Goal: Check status: Check status

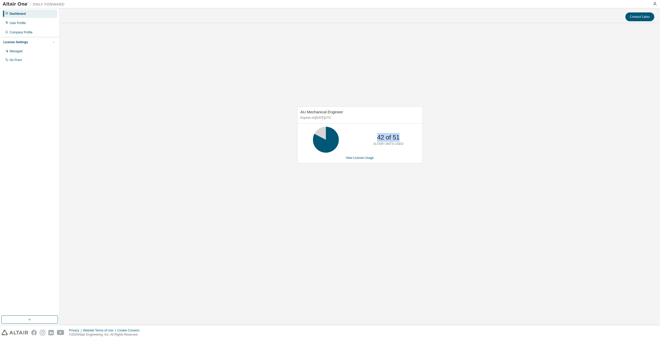
drag, startPoint x: 379, startPoint y: 139, endPoint x: 403, endPoint y: 138, distance: 24.3
click at [403, 138] on div "42 of 51 ALTAIR UNITS USED" at bounding box center [388, 140] width 41 height 26
click at [500, 193] on div "AU Mechanical Engineer Expires on [DATE] UTC 42 of 51 ALTAIR UNITS USED View Li…" at bounding box center [360, 137] width 596 height 221
click at [359, 159] on link "View License Usage" at bounding box center [360, 158] width 28 height 4
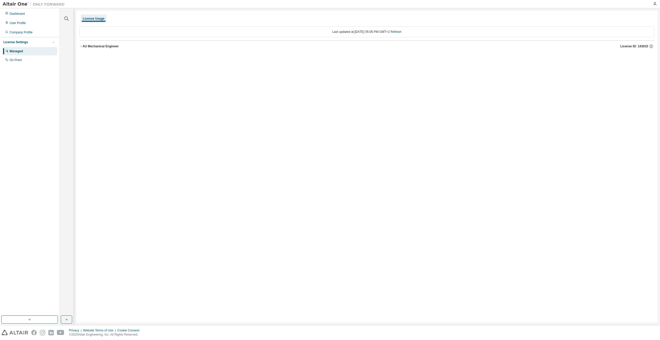
click at [80, 47] on icon "button" at bounding box center [80, 46] width 3 height 3
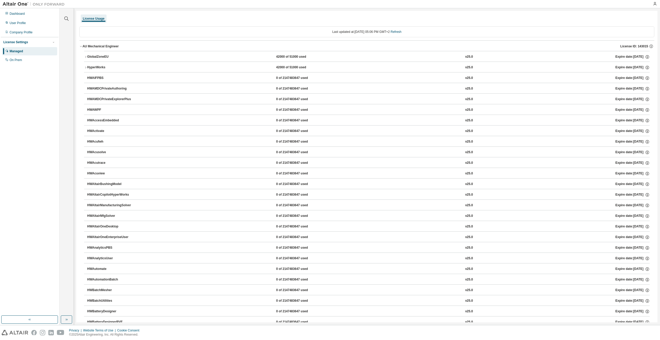
click at [85, 56] on icon "button" at bounding box center [85, 56] width 3 height 3
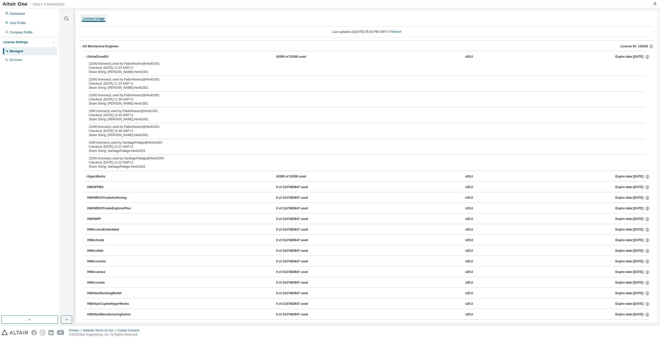
click at [87, 177] on icon "button" at bounding box center [85, 176] width 3 height 3
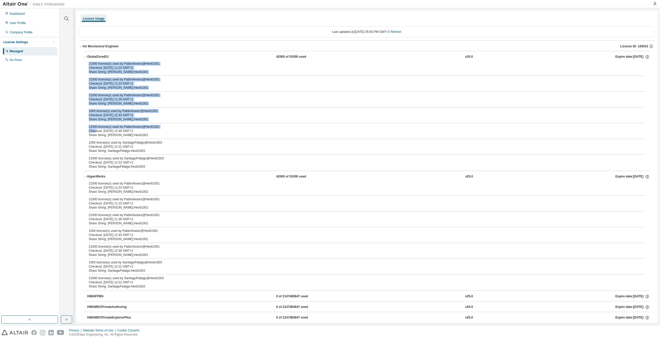
drag, startPoint x: 96, startPoint y: 130, endPoint x: 78, endPoint y: 64, distance: 67.5
click at [168, 87] on div "Share String: [PERSON_NAME]:Hex61001" at bounding box center [361, 88] width 544 height 4
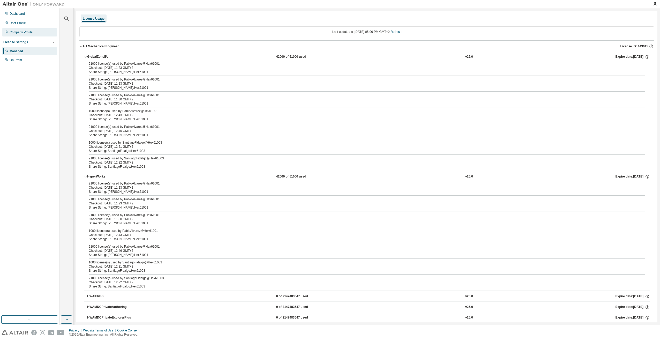
click at [14, 32] on div "Company Profile" at bounding box center [21, 32] width 23 height 4
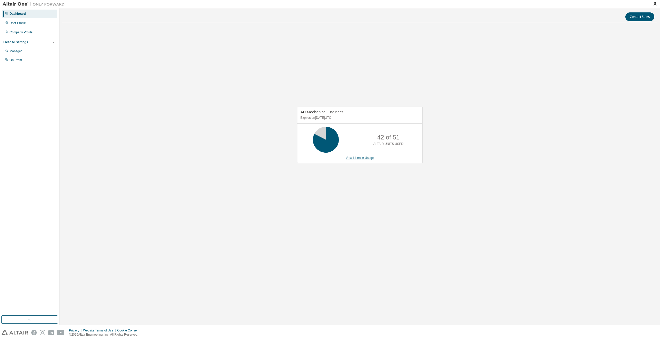
click at [368, 157] on link "View License Usage" at bounding box center [360, 158] width 28 height 4
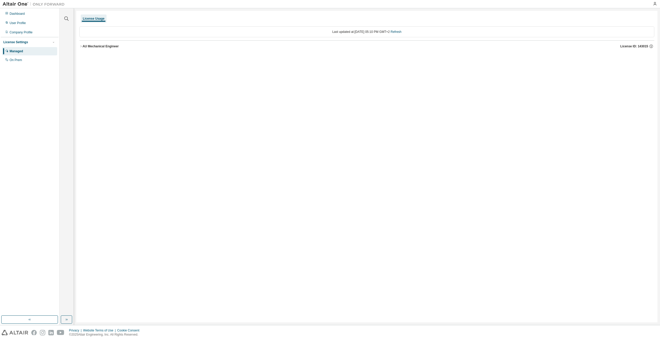
click at [82, 46] on icon "button" at bounding box center [80, 46] width 3 height 3
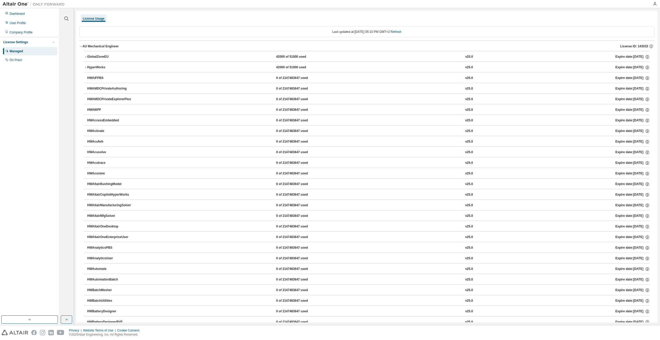
click at [85, 56] on icon "button" at bounding box center [85, 56] width 3 height 3
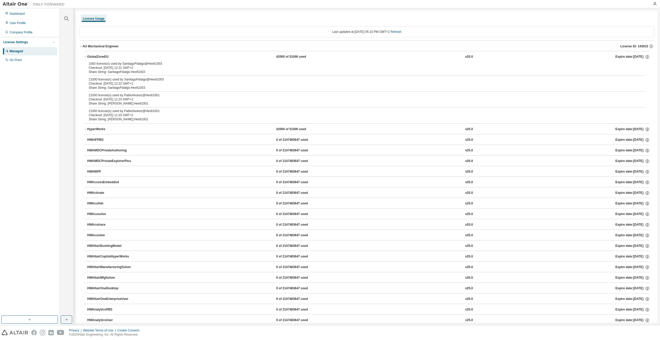
click at [85, 130] on icon "button" at bounding box center [85, 129] width 3 height 3
